Goal: Information Seeking & Learning: Check status

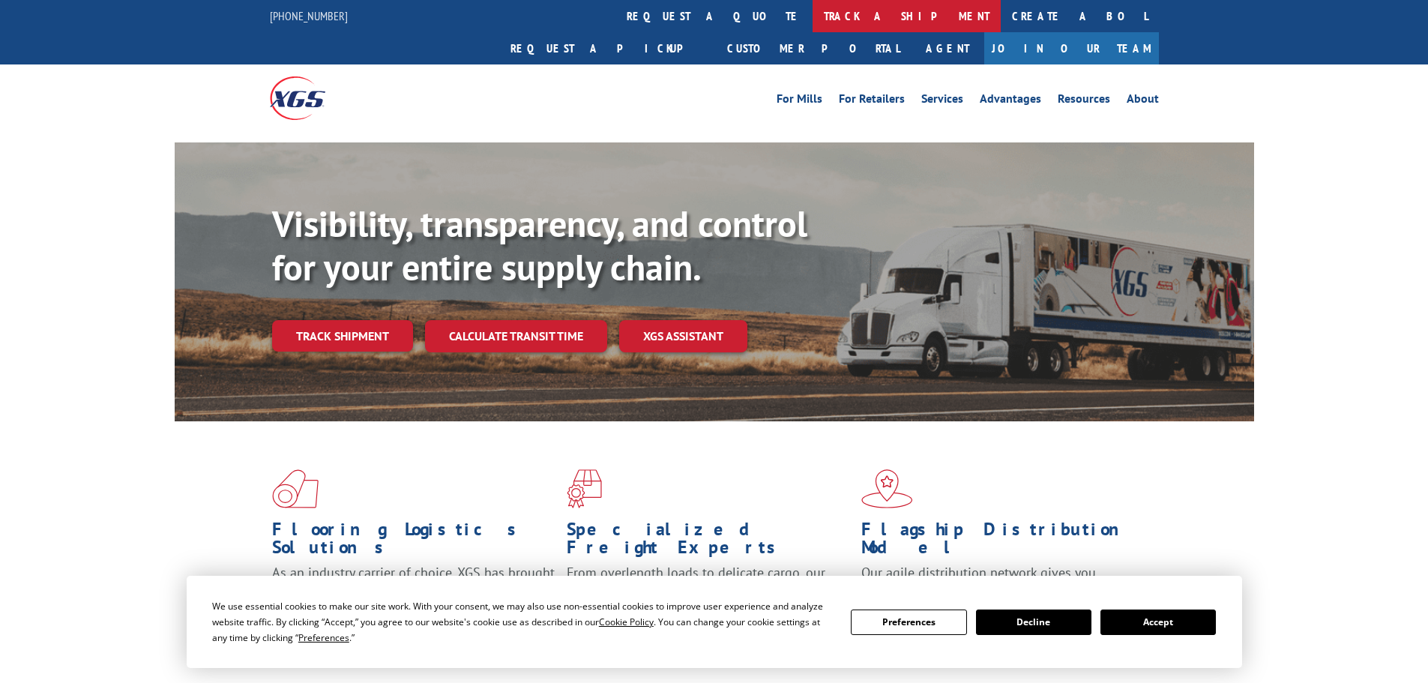
click at [813, 16] on link "track a shipment" at bounding box center [907, 16] width 188 height 32
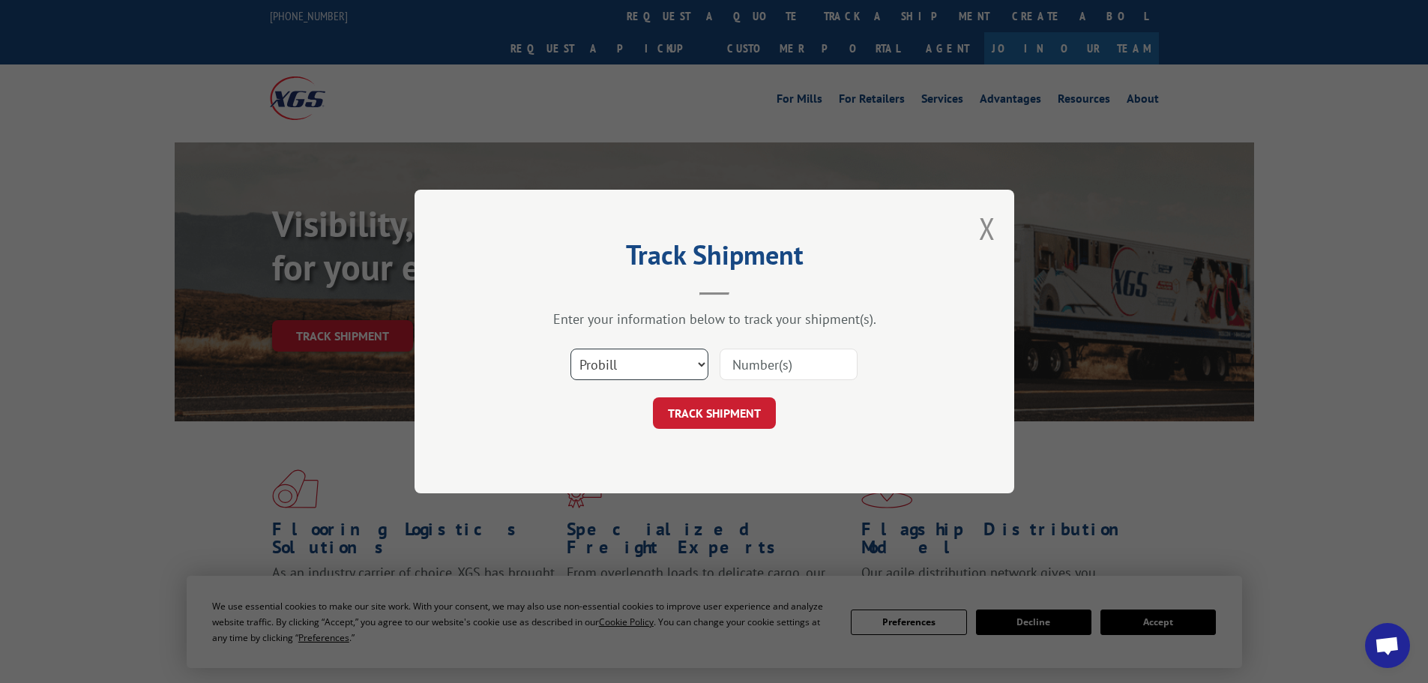
click at [652, 351] on select "Select category... Probill BOL PO" at bounding box center [640, 364] width 138 height 31
select select "bol"
click at [571, 349] on select "Select category... Probill BOL PO" at bounding box center [640, 364] width 138 height 31
click at [782, 373] on input at bounding box center [789, 364] width 138 height 31
type input "2874044"
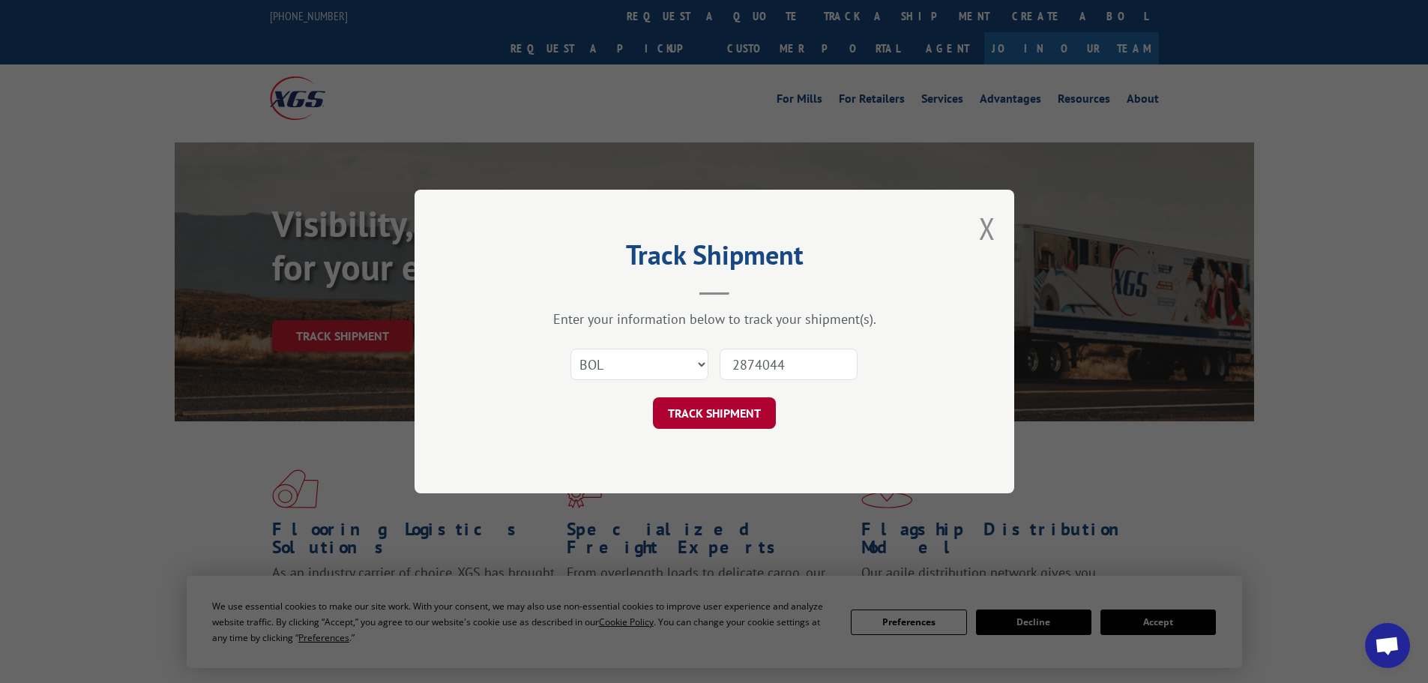
click at [733, 410] on button "TRACK SHIPMENT" at bounding box center [714, 412] width 123 height 31
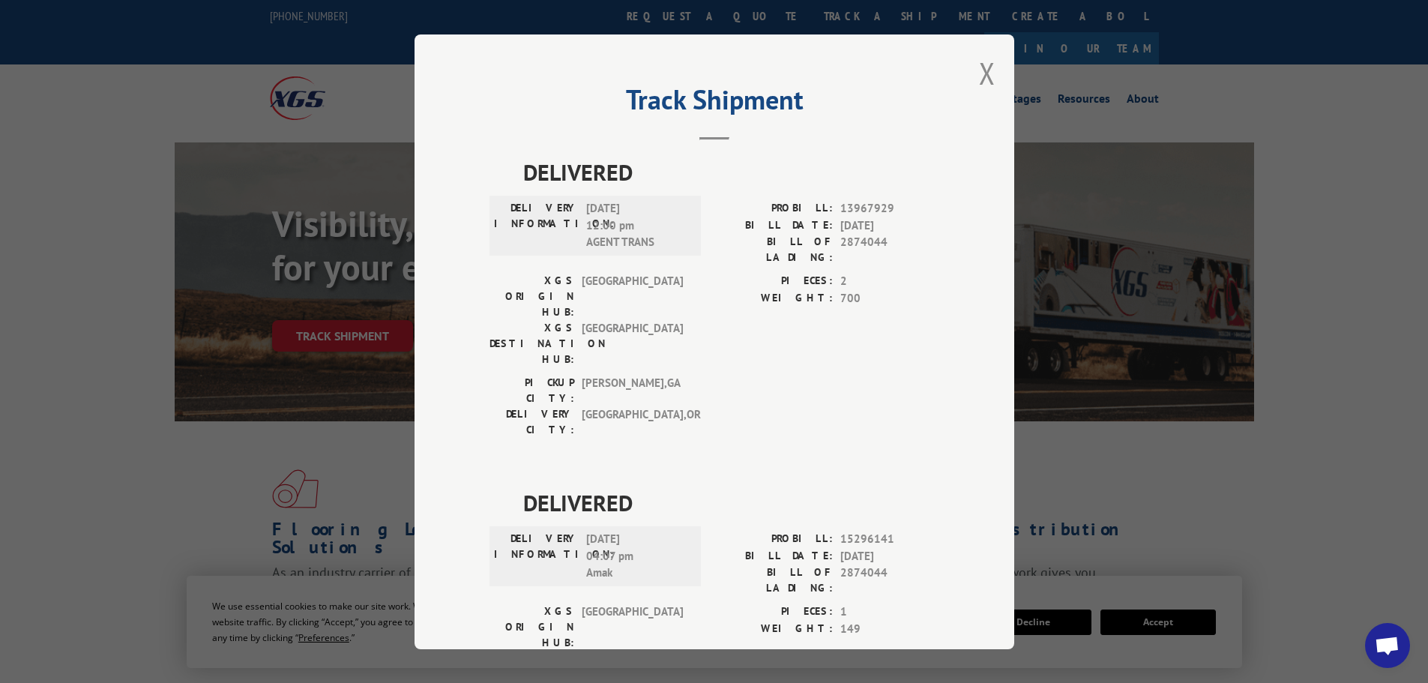
click at [991, 72] on div "Track Shipment DELIVERED DELIVERY INFORMATION: 07/14/2022 12:00 pm AGENT TRANS …" at bounding box center [715, 341] width 600 height 615
click at [968, 61] on div "Track Shipment DELIVERED DELIVERY INFORMATION: 07/14/2022 12:00 pm AGENT TRANS …" at bounding box center [715, 341] width 600 height 615
click at [981, 71] on button "Close modal" at bounding box center [987, 73] width 16 height 40
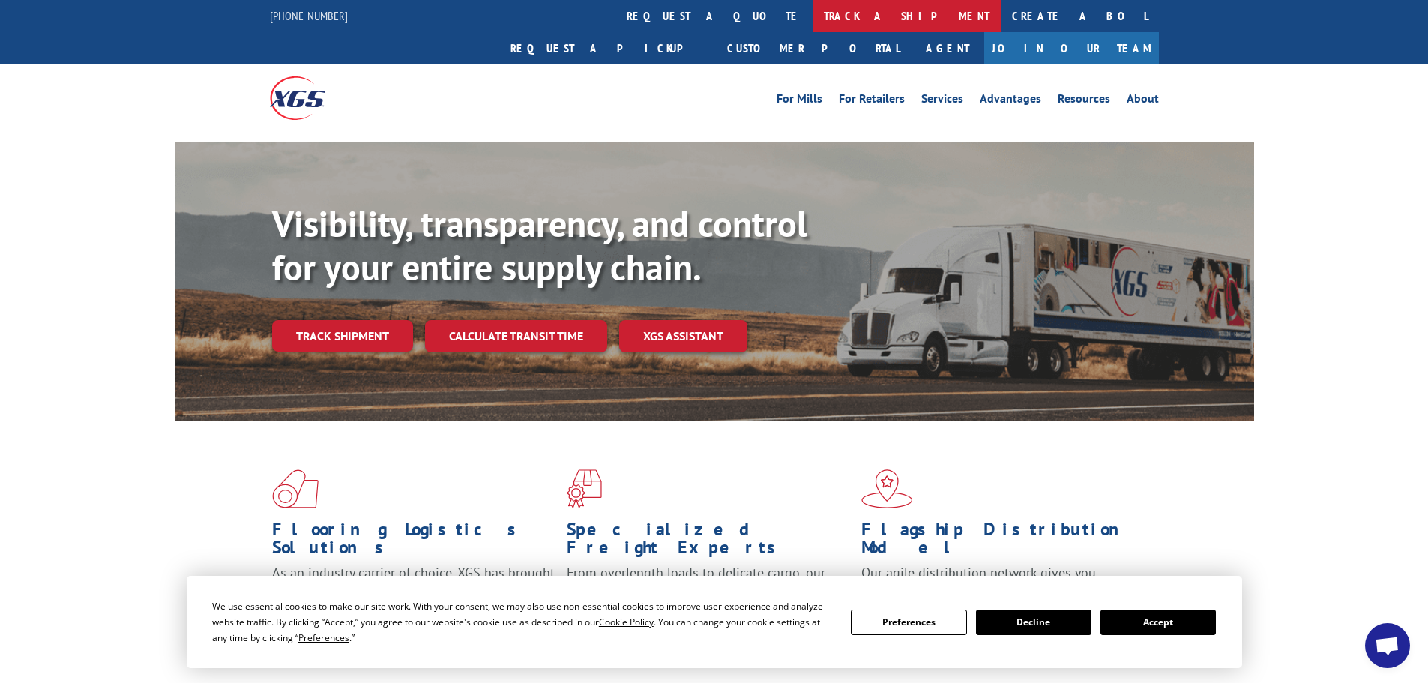
click at [813, 29] on link "track a shipment" at bounding box center [907, 16] width 188 height 32
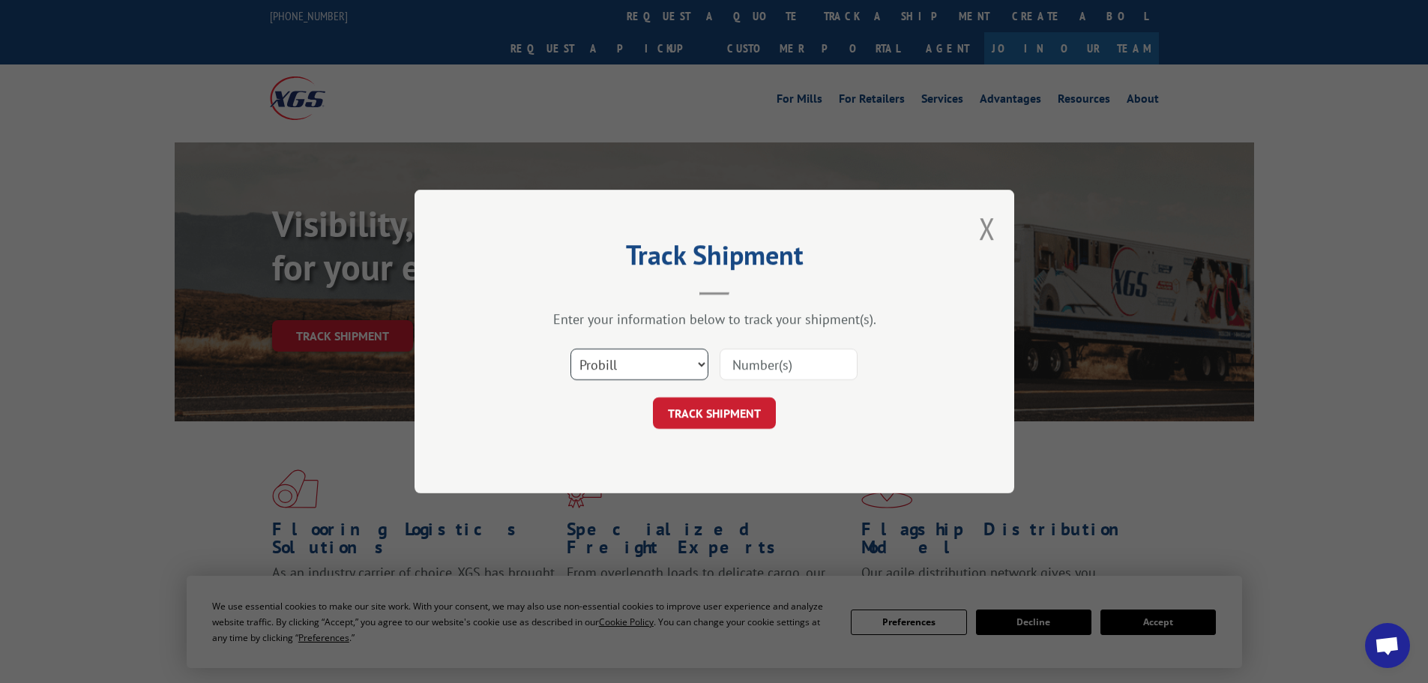
click at [646, 371] on select "Select category... Probill BOL PO" at bounding box center [640, 364] width 138 height 31
select select "bol"
click at [571, 349] on select "Select category... Probill BOL PO" at bounding box center [640, 364] width 138 height 31
click at [798, 360] on input at bounding box center [789, 364] width 138 height 31
paste input "2874251"
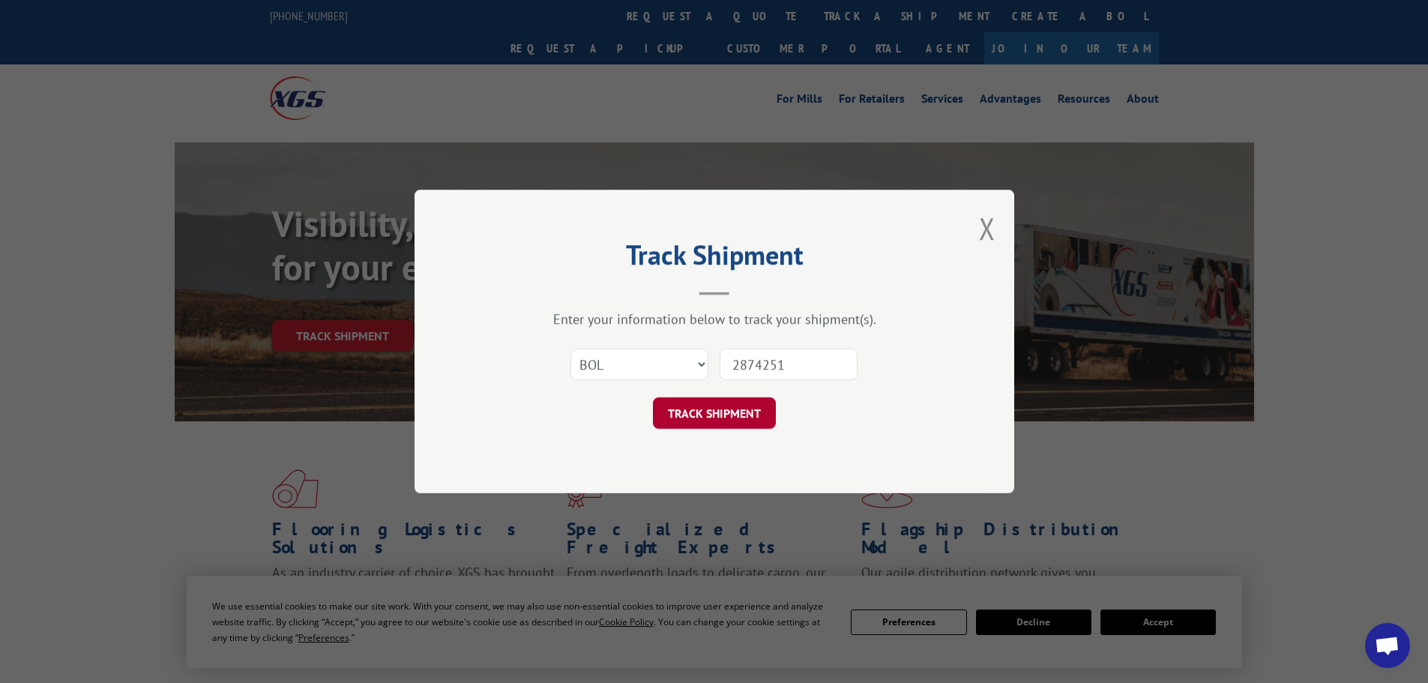
type input "2874251"
click at [726, 409] on button "TRACK SHIPMENT" at bounding box center [714, 412] width 123 height 31
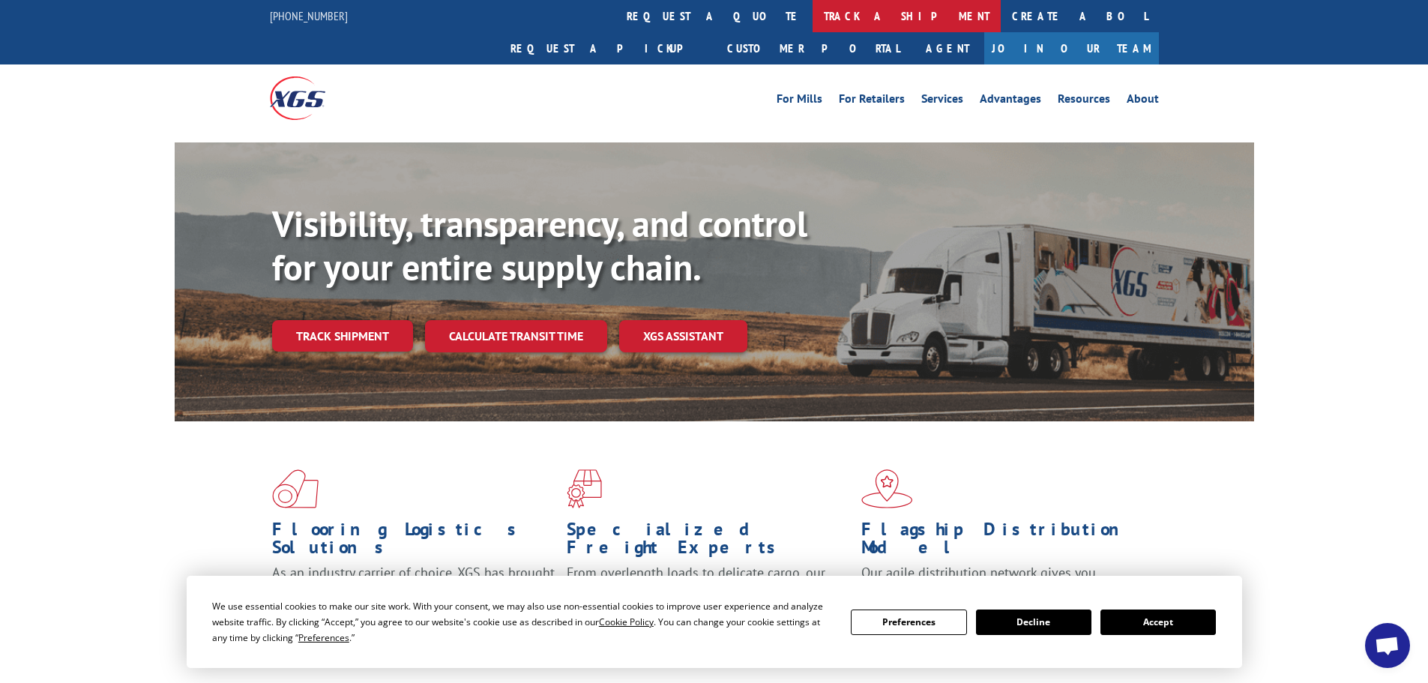
click at [813, 31] on link "track a shipment" at bounding box center [907, 16] width 188 height 32
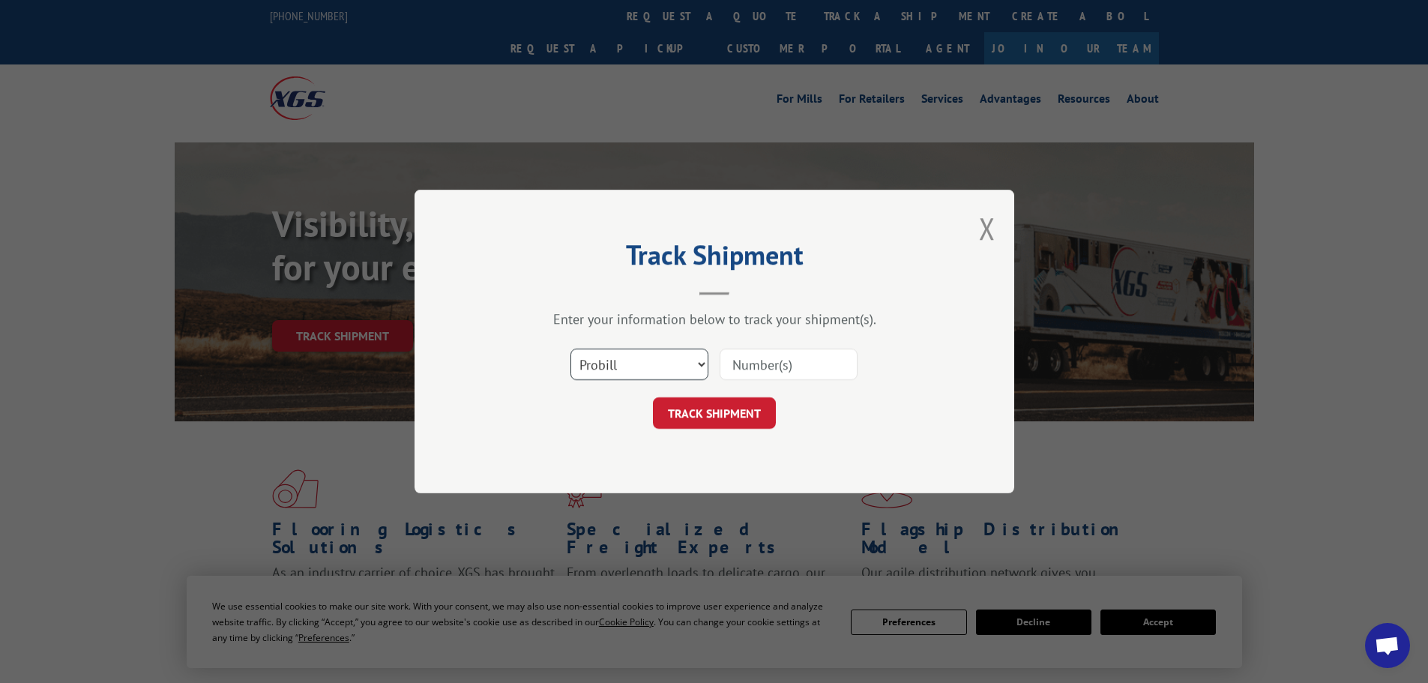
click at [688, 356] on select "Select category... Probill BOL PO" at bounding box center [640, 364] width 138 height 31
select select "bol"
click at [571, 349] on select "Select category... Probill BOL PO" at bounding box center [640, 364] width 138 height 31
click at [795, 368] on input at bounding box center [789, 364] width 138 height 31
type input "7060459"
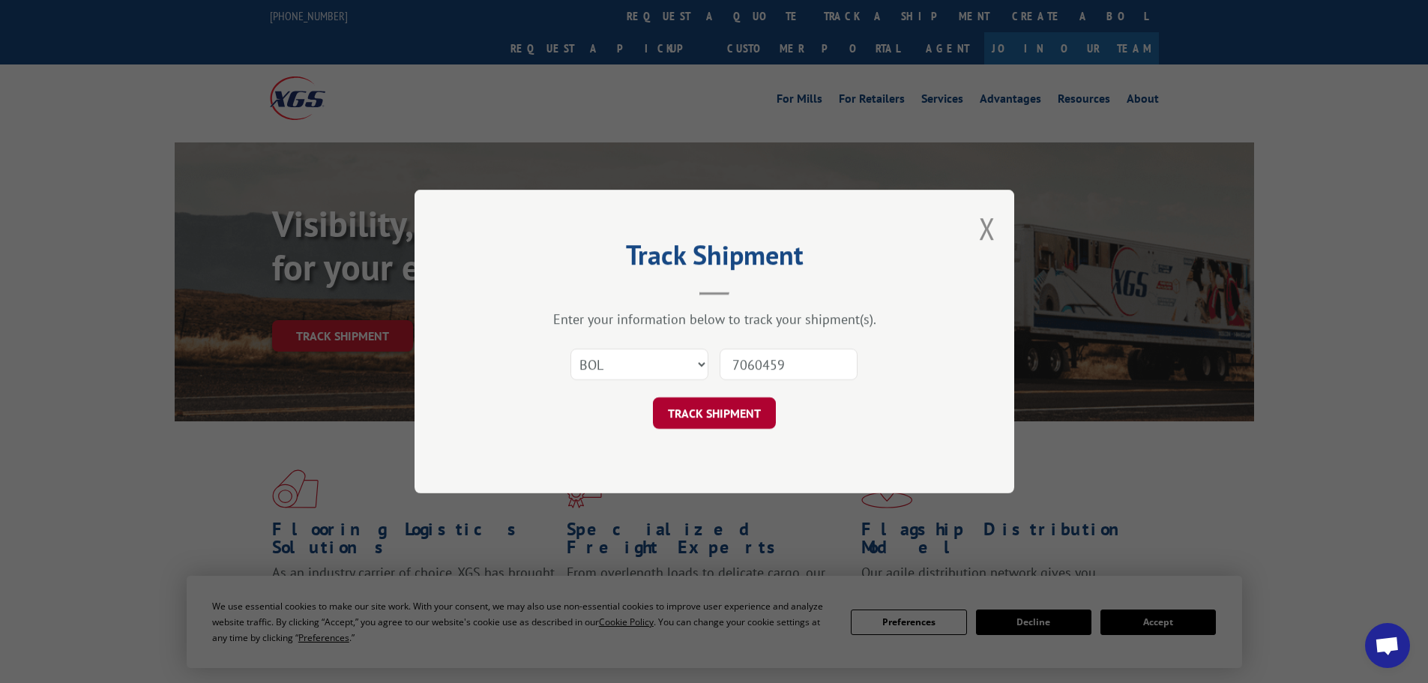
click at [735, 407] on button "TRACK SHIPMENT" at bounding box center [714, 412] width 123 height 31
